Goal: Information Seeking & Learning: Learn about a topic

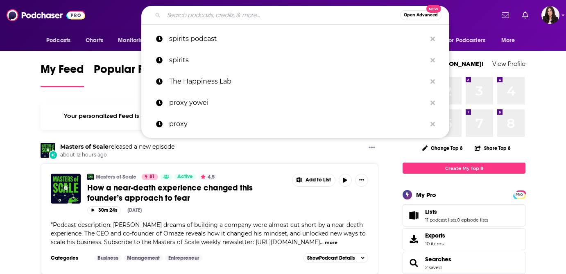
click at [173, 17] on input "Search podcasts, credits, & more..." at bounding box center [282, 15] width 236 height 13
paste input "[PERSON_NAME] Show"
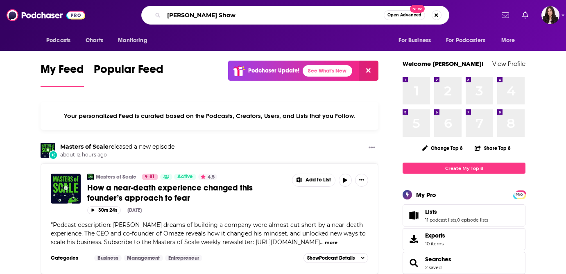
type input "[PERSON_NAME] Show"
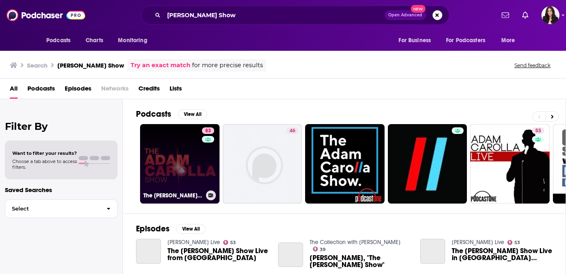
click at [176, 170] on link "83 The [PERSON_NAME] Show" at bounding box center [179, 163] width 79 height 79
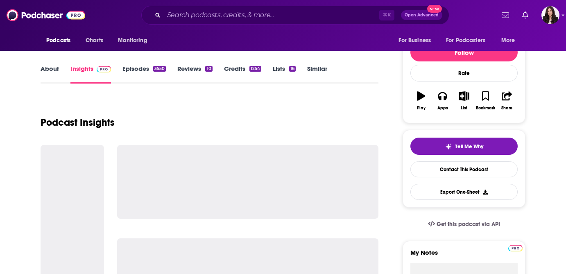
scroll to position [92, 0]
